Goal: Task Accomplishment & Management: Manage account settings

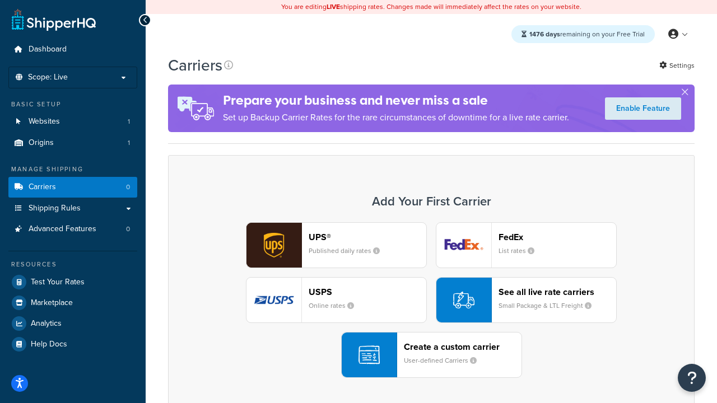
click at [431, 300] on div "UPS® Published daily rates FedEx List rates USPS Online rates See all live rate…" at bounding box center [431, 300] width 503 height 156
click at [557, 237] on header "FedEx" at bounding box center [558, 237] width 118 height 11
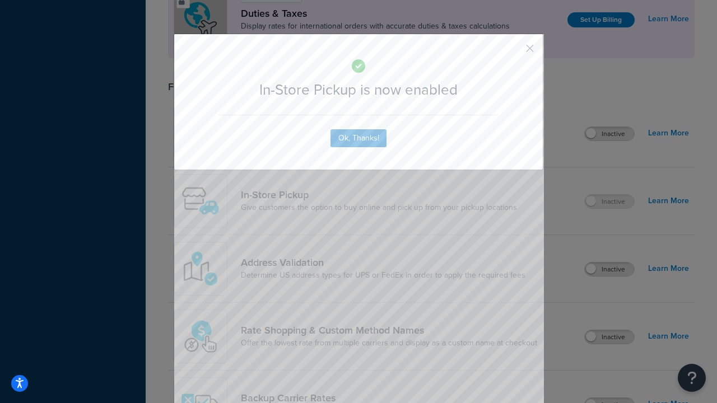
click at [513, 52] on button "button" at bounding box center [513, 52] width 3 height 3
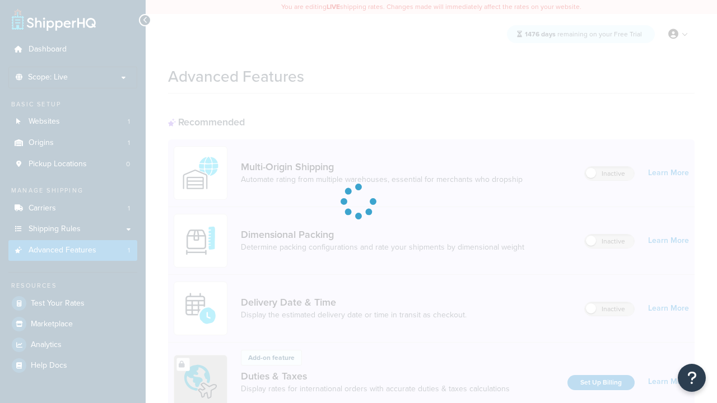
scroll to position [363, 0]
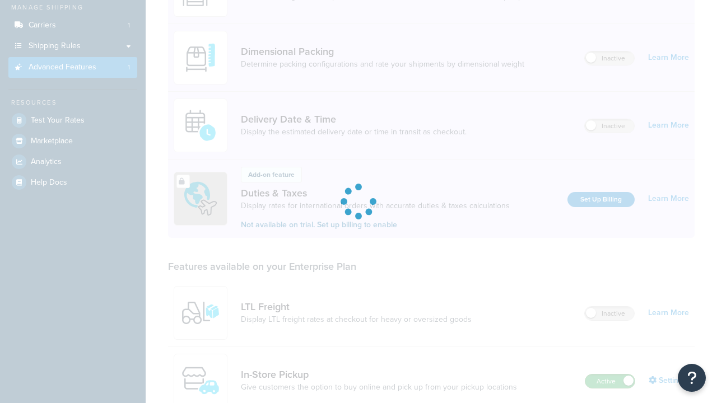
click at [610, 375] on label "Active" at bounding box center [609, 381] width 49 height 13
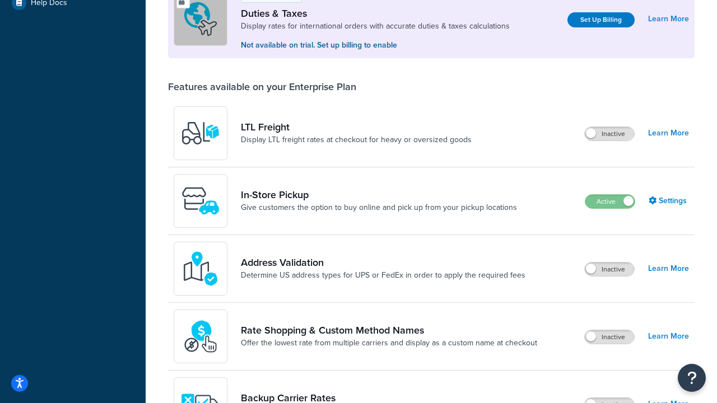
scroll to position [342, 0]
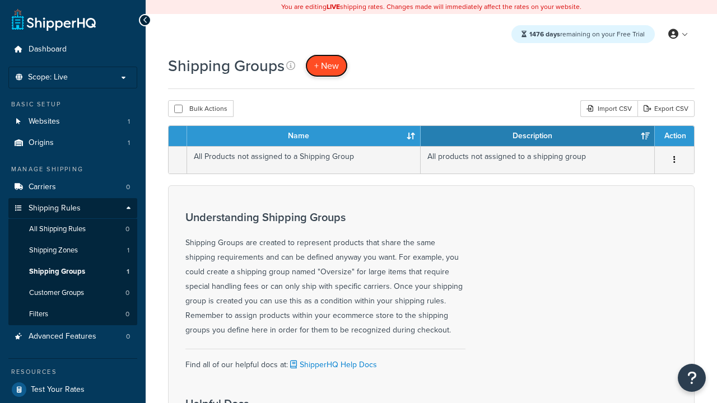
click at [327, 66] on span "+ New" at bounding box center [326, 65] width 25 height 13
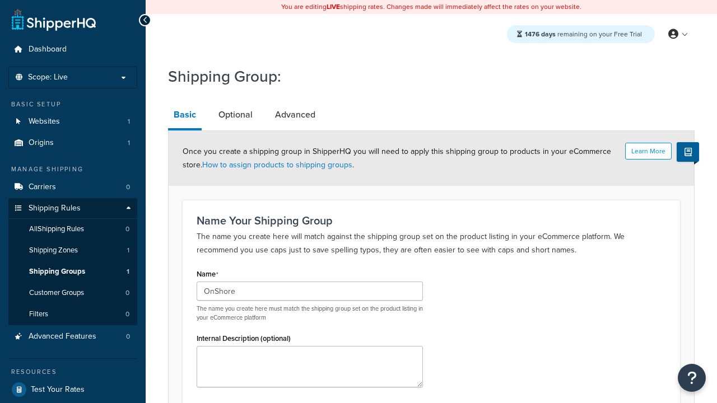
type input "OnShore"
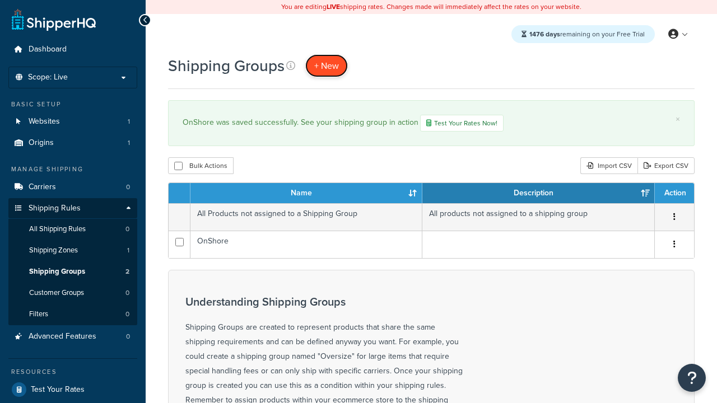
click at [327, 66] on span "+ New" at bounding box center [326, 65] width 25 height 13
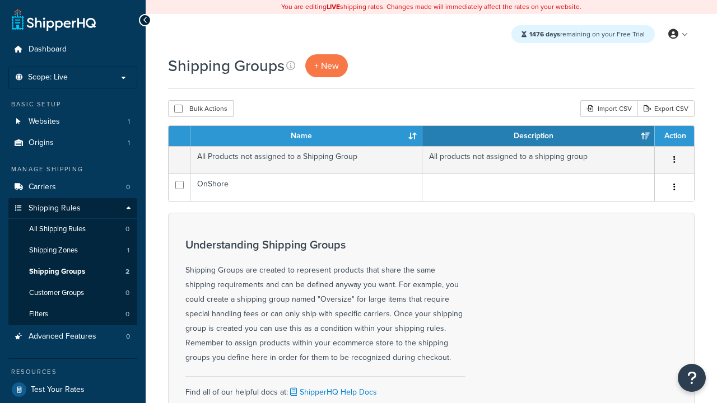
click at [306, 137] on th "Name" at bounding box center [306, 136] width 232 height 20
click at [538, 137] on th "Description" at bounding box center [538, 136] width 232 height 20
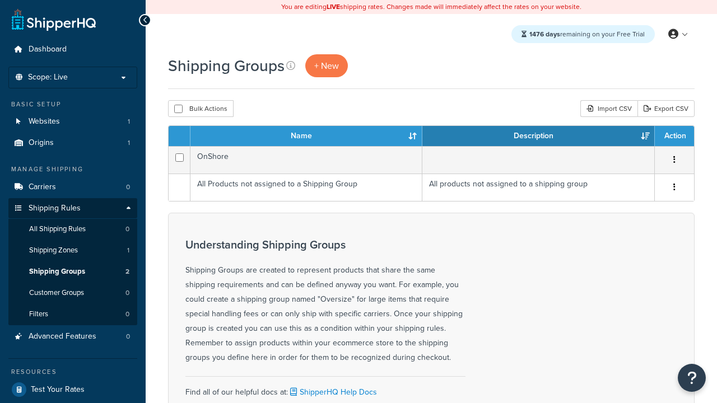
click at [538, 137] on th "Description" at bounding box center [538, 136] width 232 height 20
click at [674, 137] on th "Action" at bounding box center [674, 136] width 39 height 20
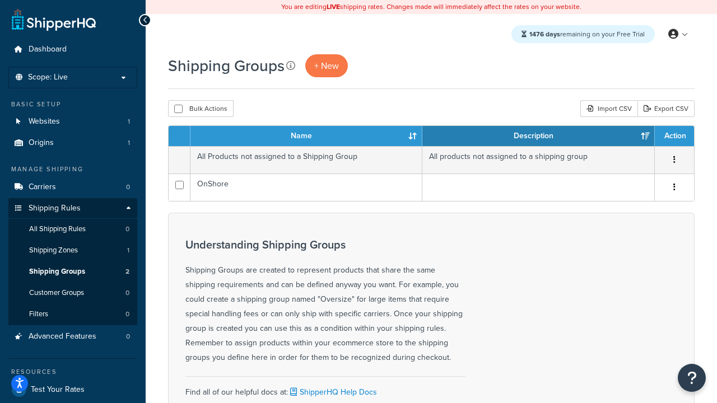
click at [291, 66] on icon at bounding box center [290, 65] width 9 height 9
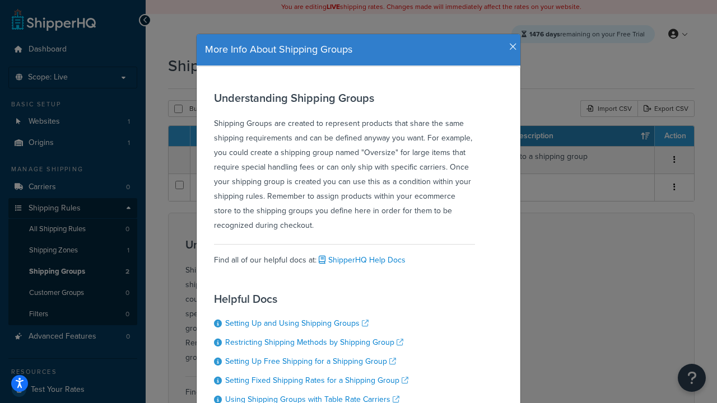
click at [510, 43] on icon "button" at bounding box center [513, 47] width 8 height 10
